Goal: Register for event/course

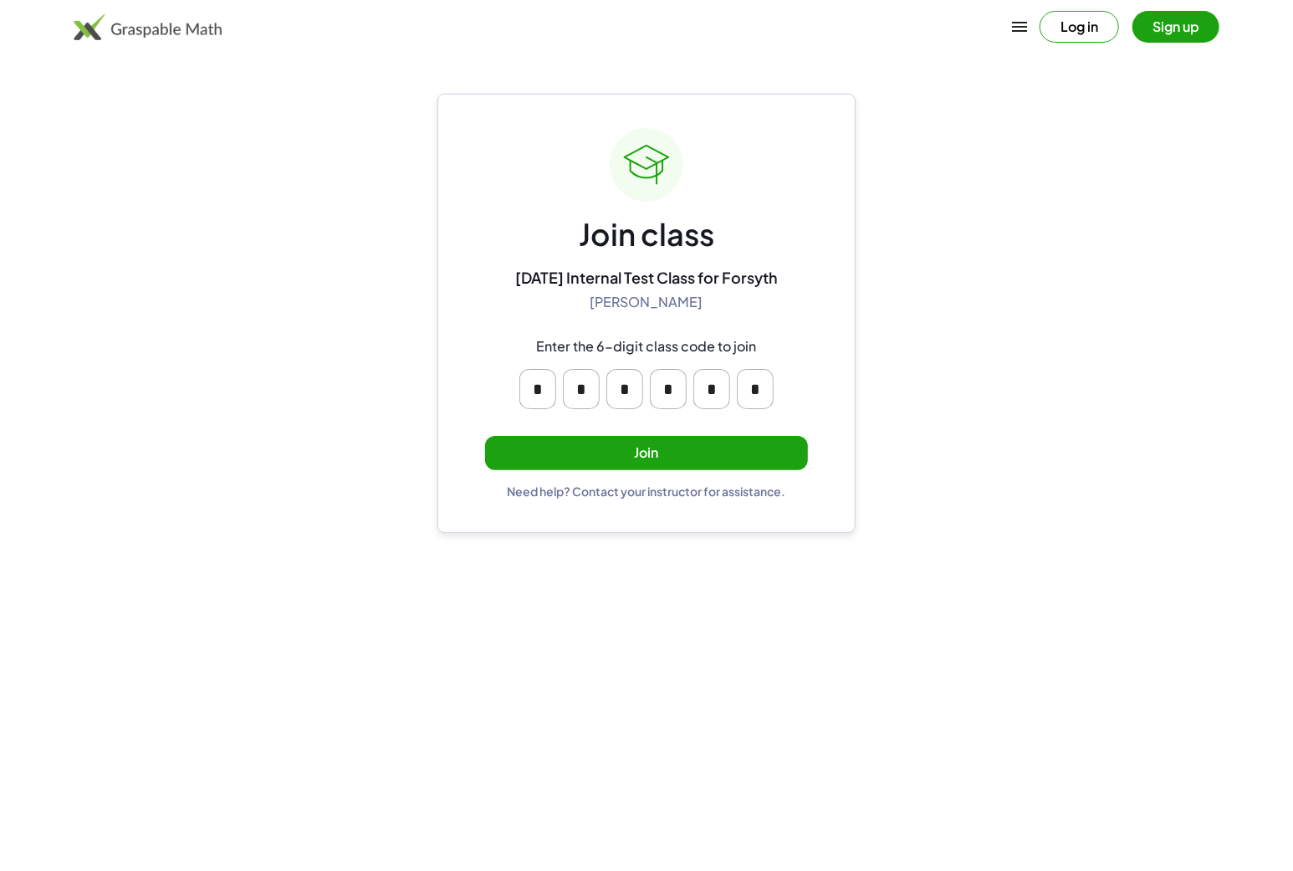
click at [718, 448] on button "Join" at bounding box center [646, 453] width 323 height 34
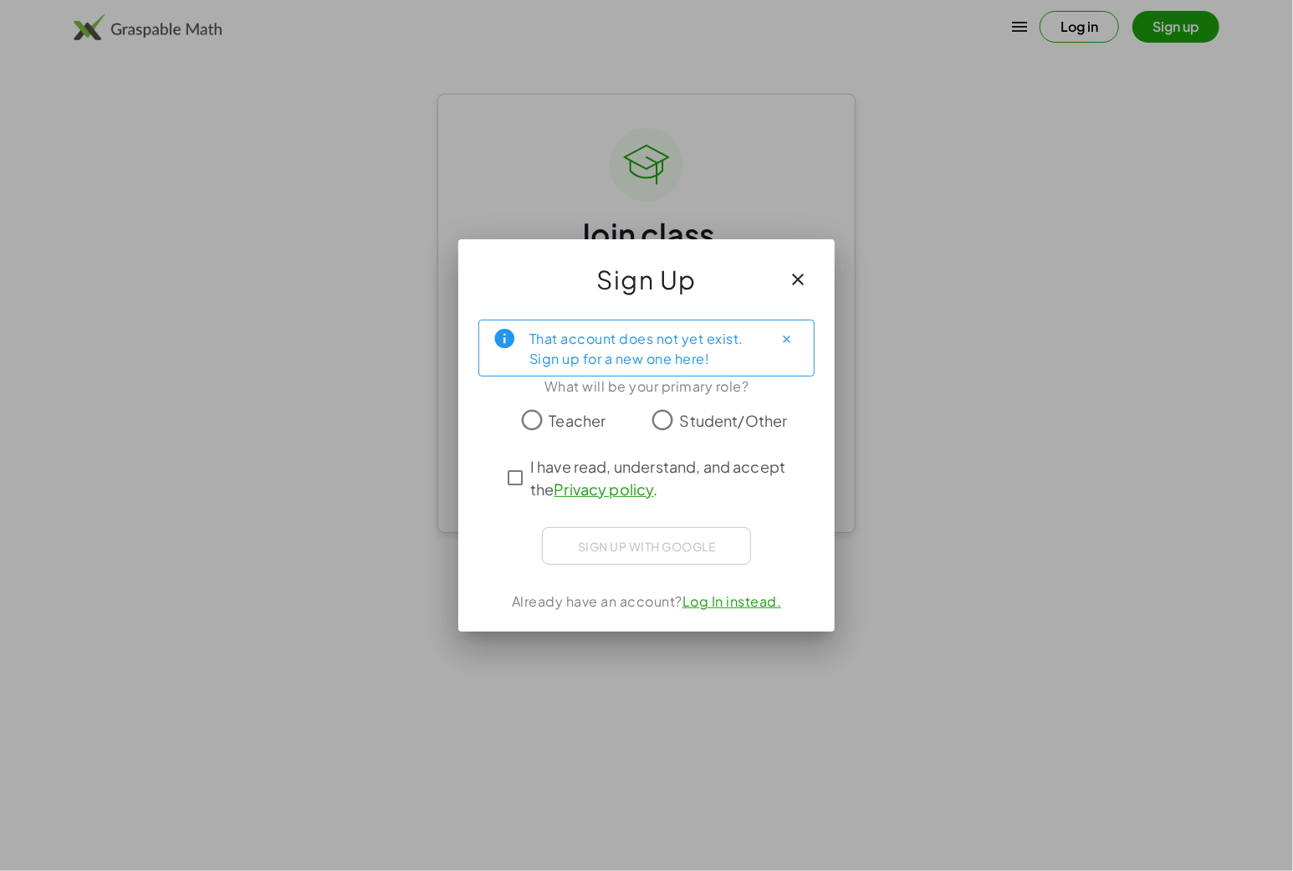
click at [779, 418] on span "Student/Other" at bounding box center [734, 420] width 108 height 23
